Goal: Task Accomplishment & Management: Manage account settings

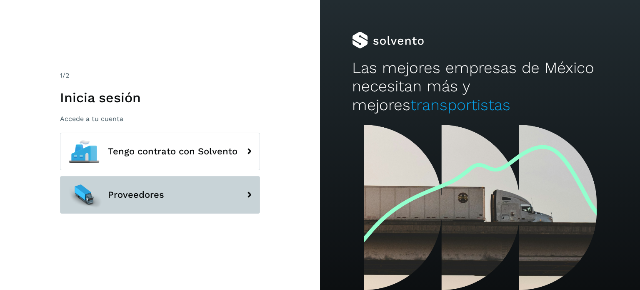
drag, startPoint x: 0, startPoint y: 0, endPoint x: 153, endPoint y: 195, distance: 248.5
click at [153, 195] on span "Proveedores" at bounding box center [136, 195] width 56 height 10
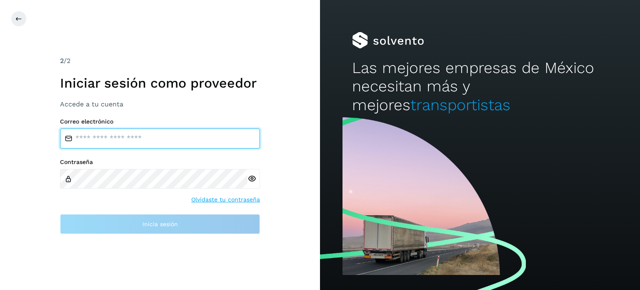
click at [115, 147] on input "email" at bounding box center [160, 138] width 200 height 20
type input "**********"
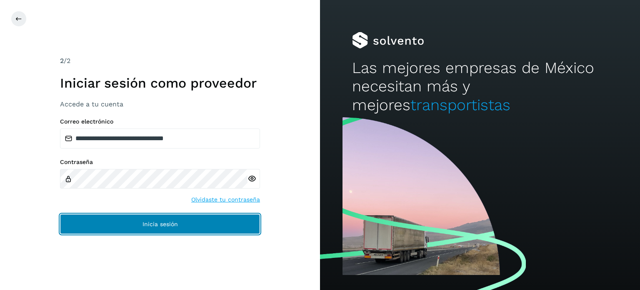
click at [173, 220] on button "Inicia sesión" at bounding box center [160, 224] width 200 height 20
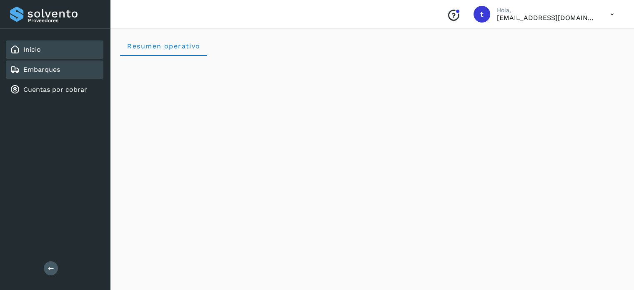
click at [52, 73] on link "Embarques" at bounding box center [41, 69] width 37 height 8
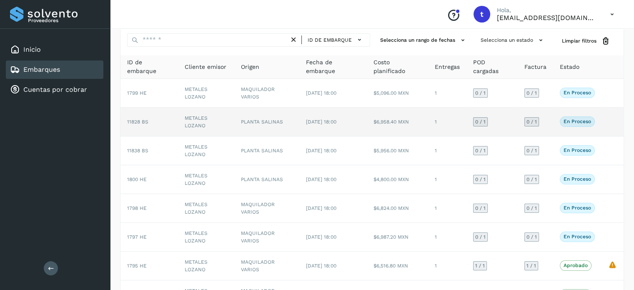
scroll to position [42, 0]
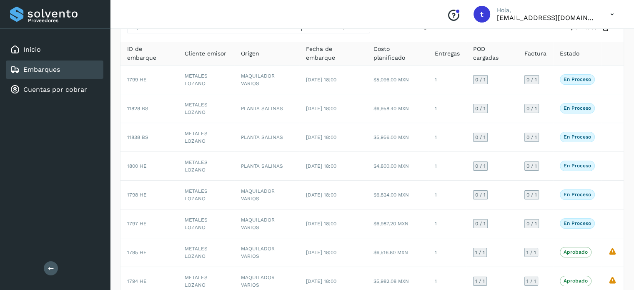
click at [161, 17] on div "Conoce nuestros beneficios t Hola, [EMAIL_ADDRESS][DOMAIN_NAME]" at bounding box center [372, 14] width 524 height 29
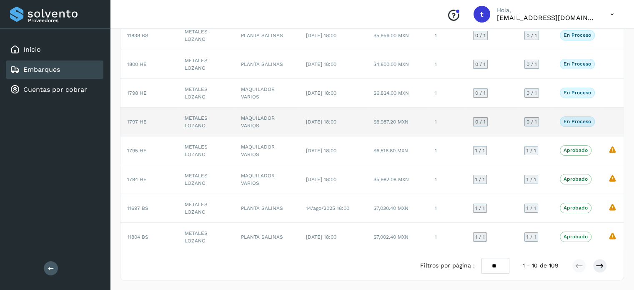
scroll to position [102, 0]
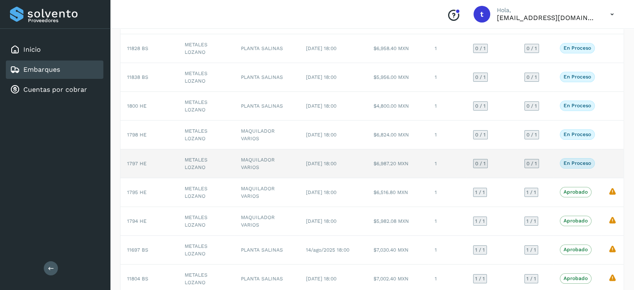
click at [361, 170] on td "[DATE] 18:00" at bounding box center [333, 163] width 68 height 29
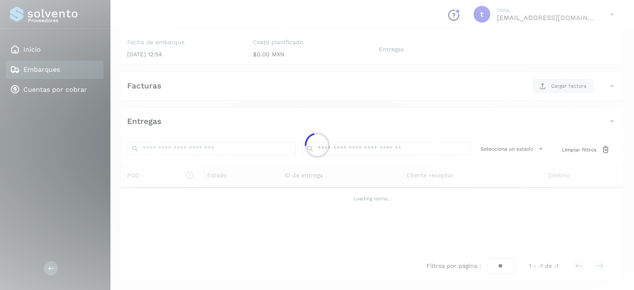
scroll to position [102, 0]
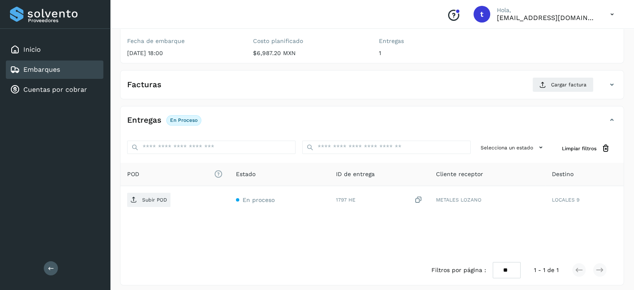
click at [62, 65] on div "Embarques" at bounding box center [55, 69] width 98 height 18
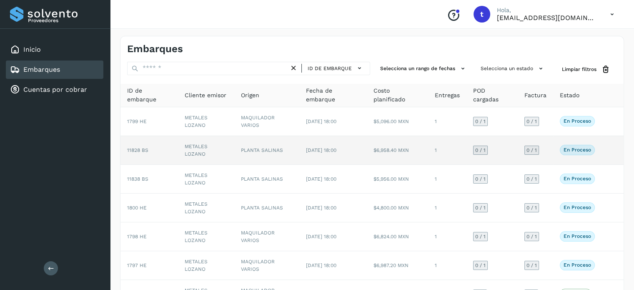
click at [291, 154] on td "PLANTA SALINAS" at bounding box center [266, 150] width 65 height 29
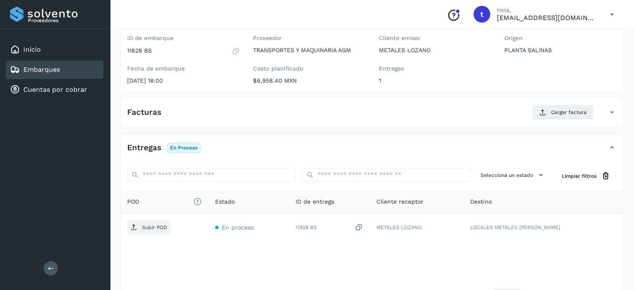
scroll to position [83, 0]
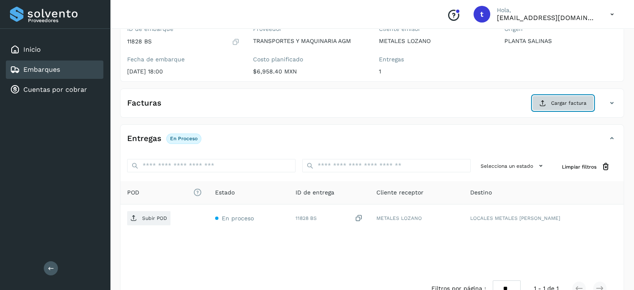
click at [572, 96] on button "Cargar factura" at bounding box center [562, 102] width 61 height 15
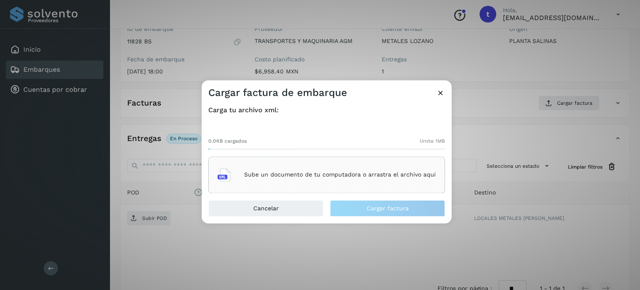
click at [389, 178] on div "Sube un documento de tu computadora o arrastra el archivo aquí" at bounding box center [327, 174] width 218 height 23
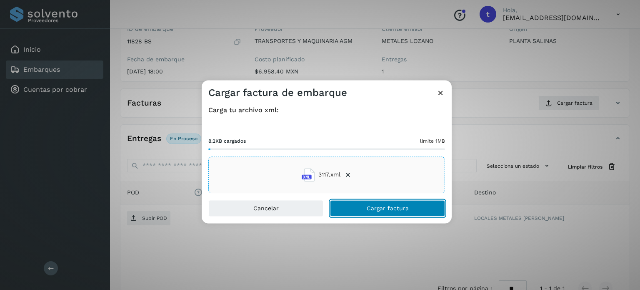
click at [378, 210] on span "Cargar factura" at bounding box center [388, 208] width 42 height 6
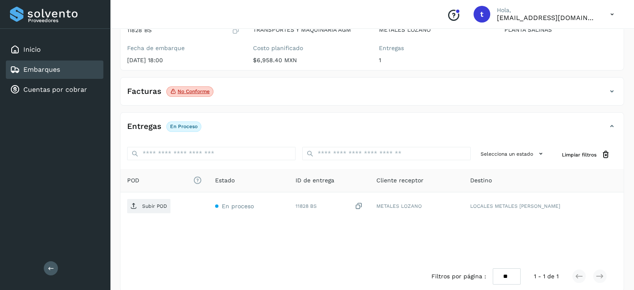
scroll to position [105, 0]
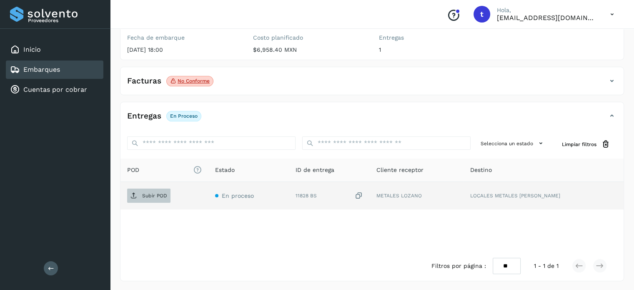
click at [161, 189] on span "Subir POD" at bounding box center [148, 195] width 43 height 13
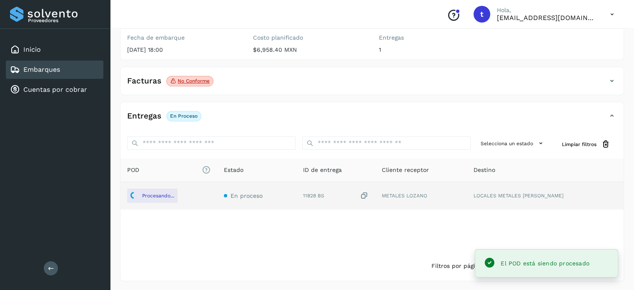
click at [87, 74] on div "Embarques" at bounding box center [55, 69] width 98 height 18
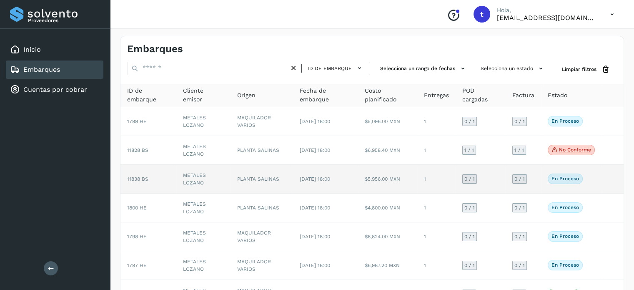
click at [170, 178] on td "11838 BS" at bounding box center [148, 179] width 56 height 29
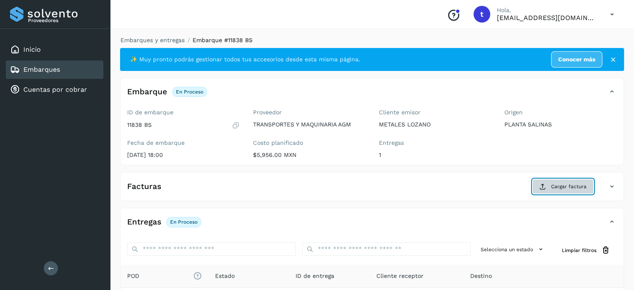
click at [579, 185] on span "Cargar factura" at bounding box center [568, 187] width 35 height 8
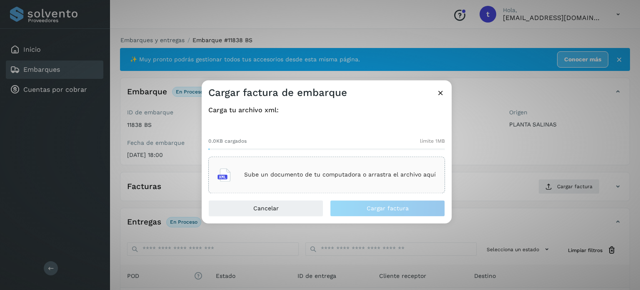
click at [400, 178] on div "Sube un documento de tu computadora o arrastra el archivo aquí" at bounding box center [327, 174] width 218 height 23
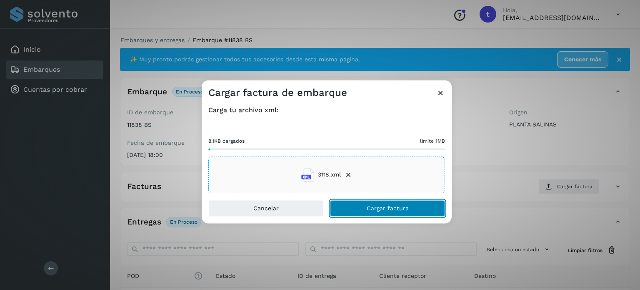
click at [370, 209] on span "Cargar factura" at bounding box center [388, 208] width 42 height 6
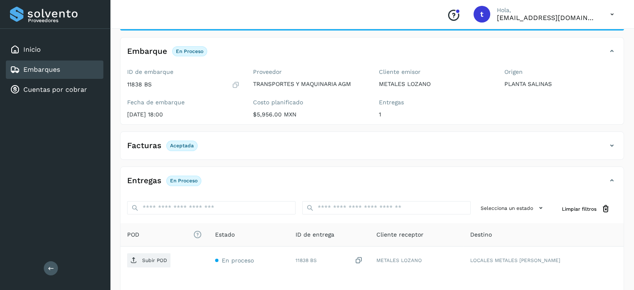
scroll to position [83, 0]
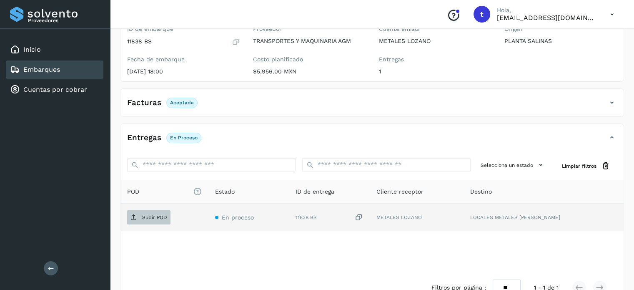
click at [162, 217] on p "Subir POD" at bounding box center [154, 217] width 25 height 6
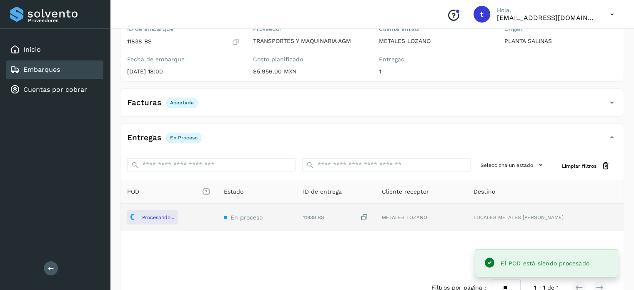
click at [83, 72] on div "Embarques" at bounding box center [55, 69] width 98 height 18
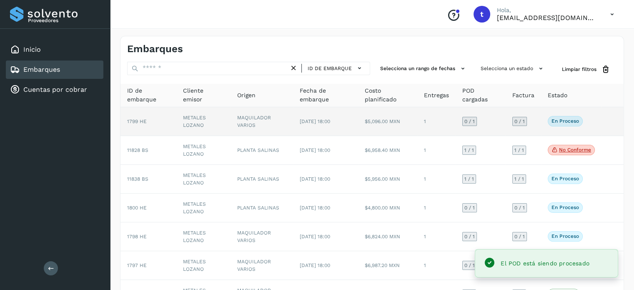
click at [175, 123] on td "1799 HE" at bounding box center [148, 121] width 56 height 29
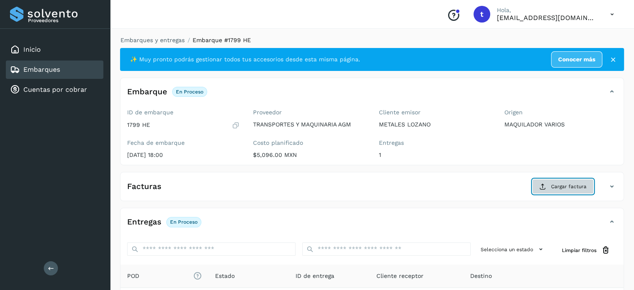
click at [559, 186] on span "Cargar factura" at bounding box center [568, 187] width 35 height 8
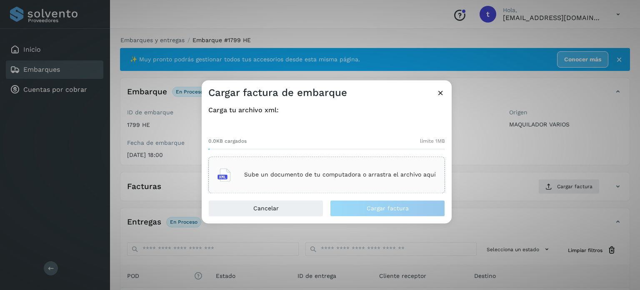
click at [276, 178] on p "Sube un documento de tu computadora o arrastra el archivo aquí" at bounding box center [340, 174] width 192 height 7
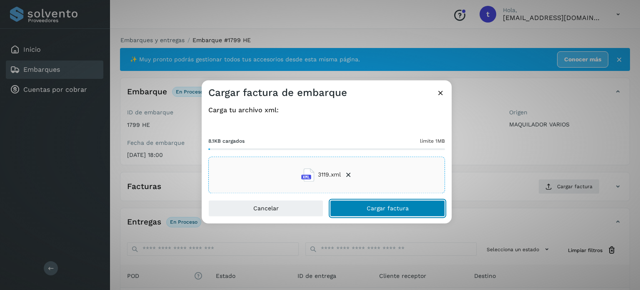
click at [388, 208] on span "Cargar factura" at bounding box center [388, 208] width 42 height 6
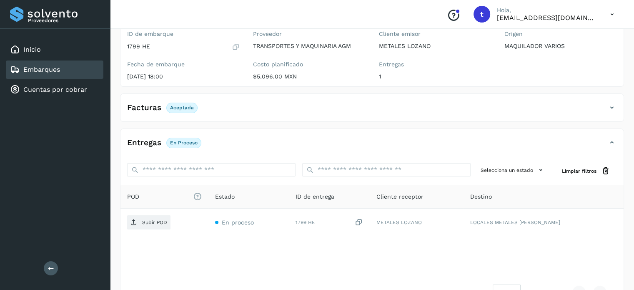
scroll to position [83, 0]
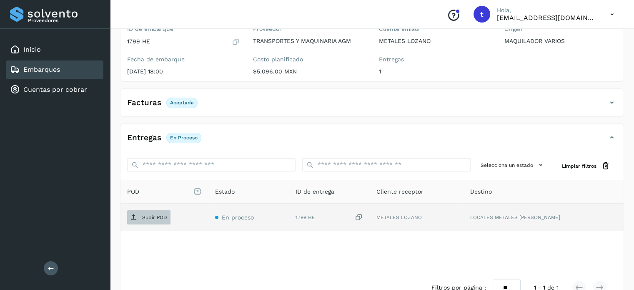
click at [168, 213] on span "Subir POD" at bounding box center [148, 216] width 43 height 13
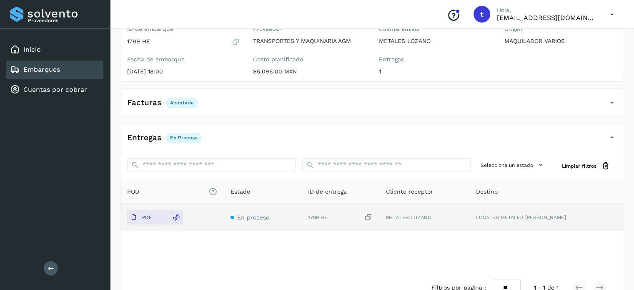
click at [67, 69] on div "Embarques" at bounding box center [55, 69] width 98 height 18
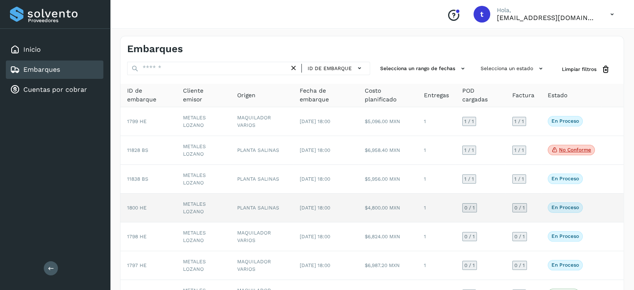
click at [168, 205] on td "1800 HE" at bounding box center [148, 207] width 56 height 29
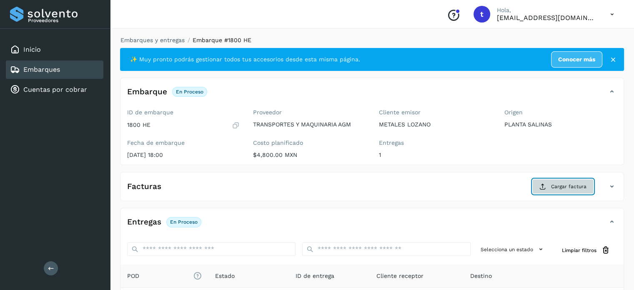
click at [566, 188] on span "Cargar factura" at bounding box center [568, 187] width 35 height 8
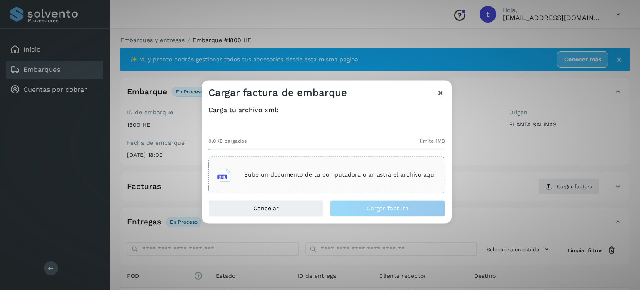
click at [355, 173] on p "Sube un documento de tu computadora o arrastra el archivo aquí" at bounding box center [340, 174] width 192 height 7
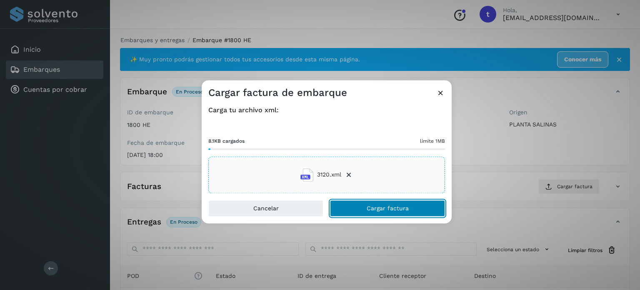
click at [380, 208] on span "Cargar factura" at bounding box center [388, 208] width 42 height 6
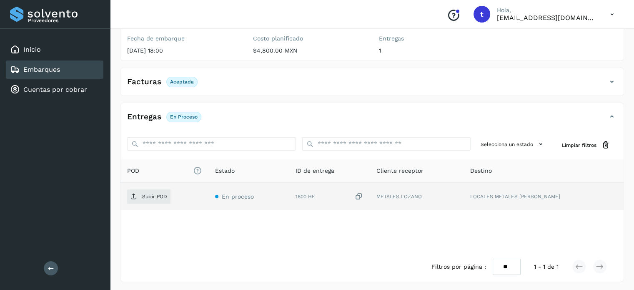
scroll to position [105, 0]
click at [158, 193] on p "Subir POD" at bounding box center [154, 196] width 25 height 6
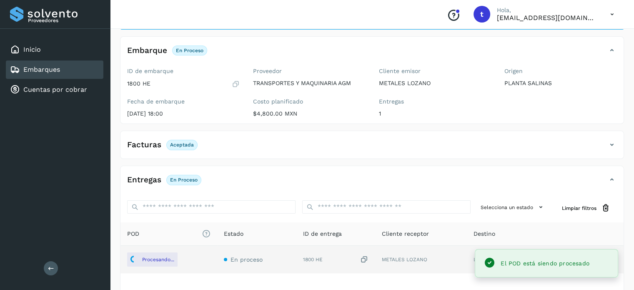
scroll to position [22, 0]
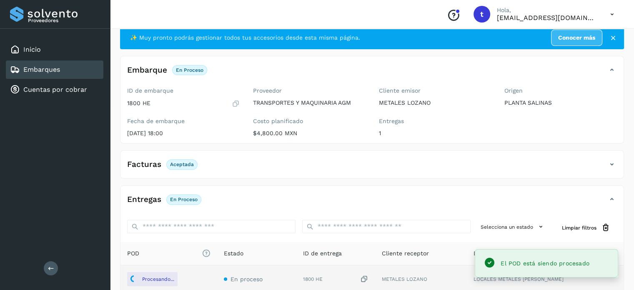
click at [55, 66] on link "Embarques" at bounding box center [41, 69] width 37 height 8
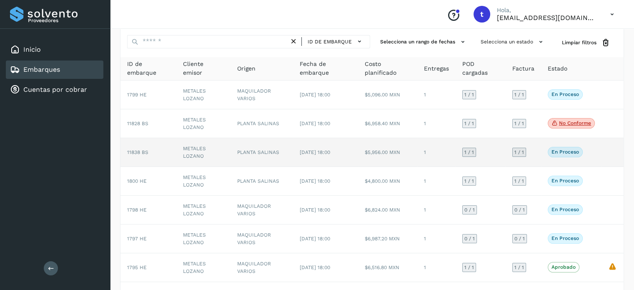
scroll to position [42, 0]
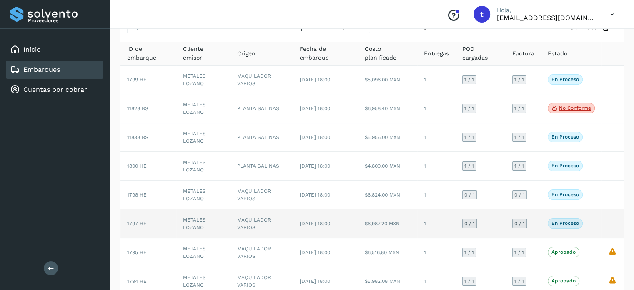
click at [235, 220] on td "MAQUILADOR VARIOS" at bounding box center [261, 223] width 63 height 29
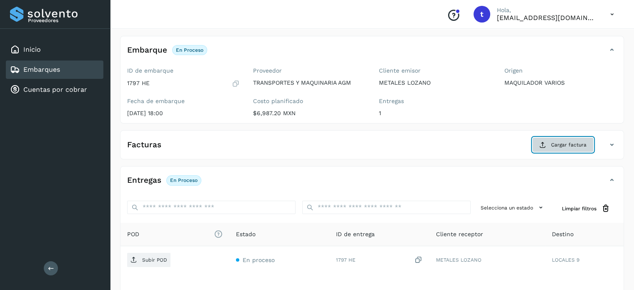
click at [551, 144] on button "Cargar factura" at bounding box center [562, 144] width 61 height 15
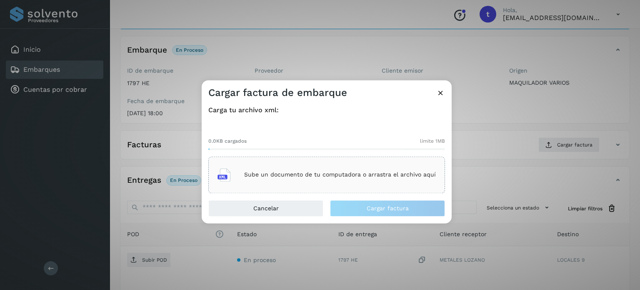
click at [350, 190] on div "Sube un documento de tu computadora o arrastra el archivo aquí" at bounding box center [326, 174] width 237 height 37
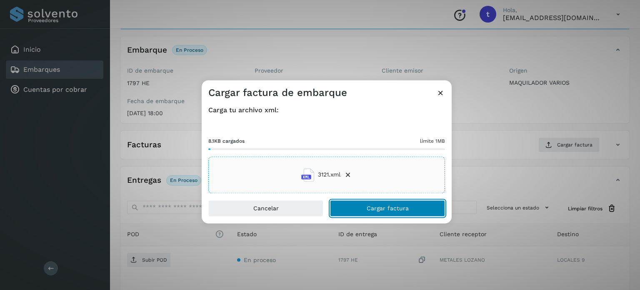
click at [407, 209] on span "Cargar factura" at bounding box center [388, 208] width 42 height 6
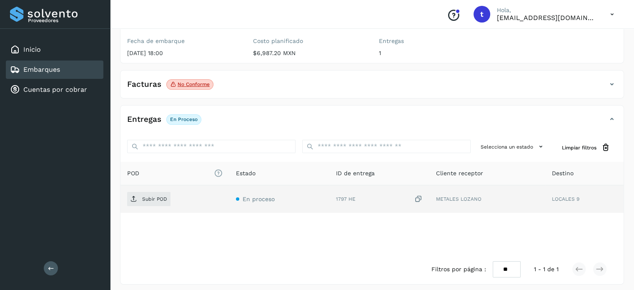
scroll to position [105, 0]
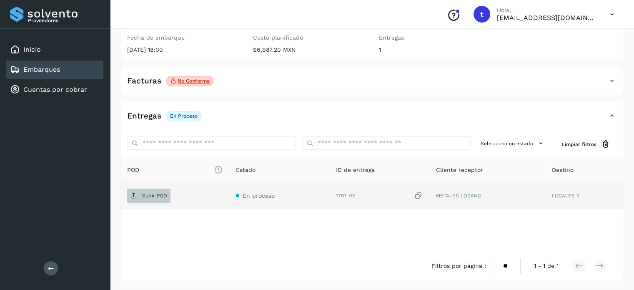
click at [159, 197] on p "Subir POD" at bounding box center [154, 196] width 25 height 6
click at [73, 66] on div "Embarques" at bounding box center [55, 69] width 98 height 18
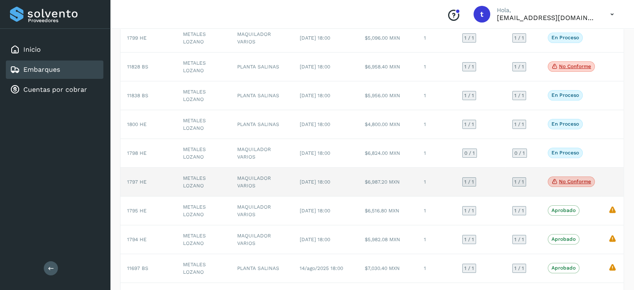
scroll to position [42, 0]
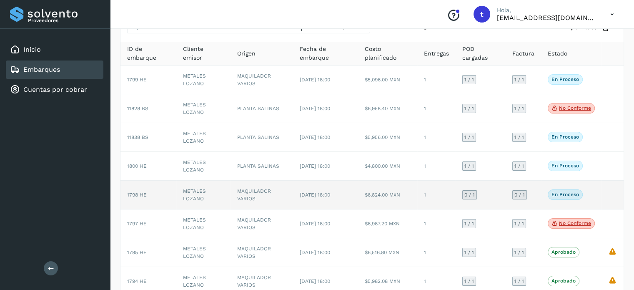
click at [169, 196] on td "1798 HE" at bounding box center [148, 194] width 56 height 29
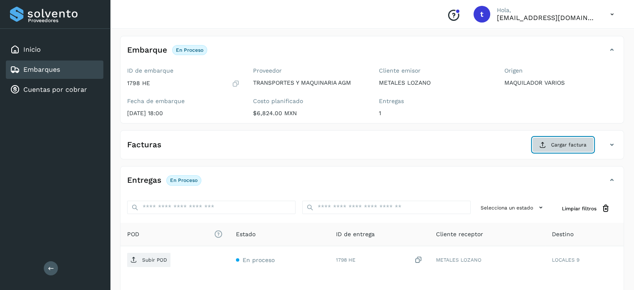
click at [564, 146] on span "Cargar factura" at bounding box center [568, 145] width 35 height 8
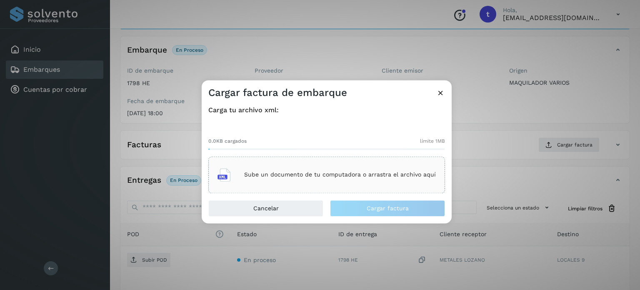
click at [320, 169] on div "Sube un documento de tu computadora o arrastra el archivo aquí" at bounding box center [327, 174] width 218 height 23
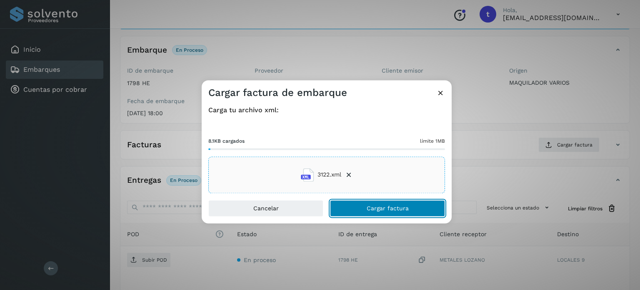
click at [393, 207] on span "Cargar factura" at bounding box center [388, 208] width 42 height 6
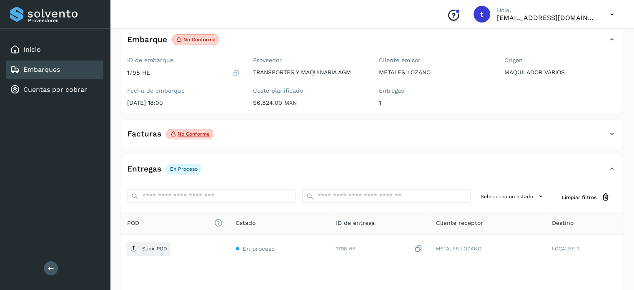
scroll to position [83, 0]
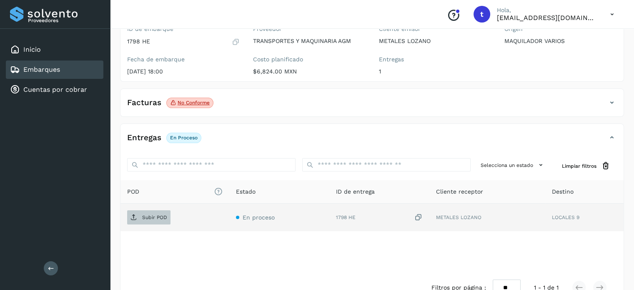
click at [142, 220] on span "Subir POD" at bounding box center [148, 216] width 43 height 13
